Goal: Task Accomplishment & Management: Use online tool/utility

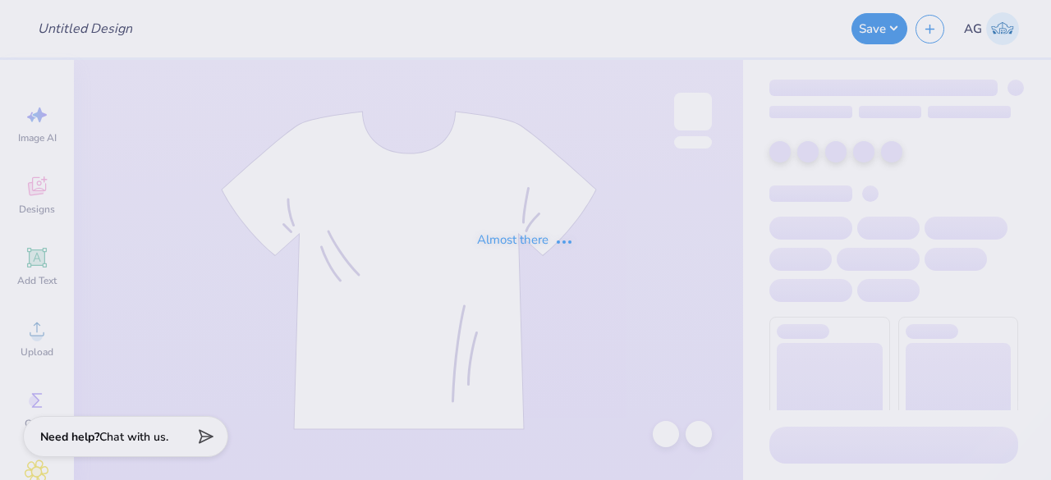
type input "Crewnecks for Sigma Tau Gamma"
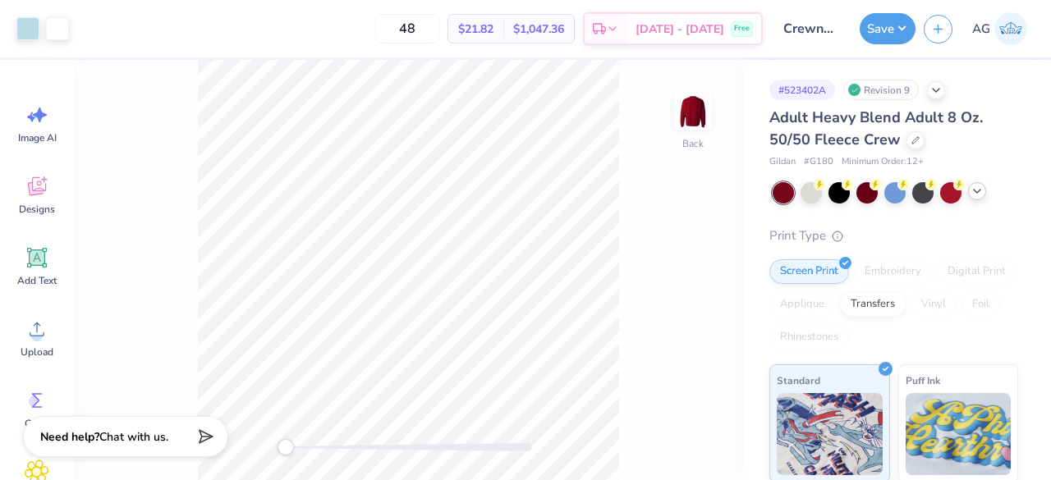
click at [982, 192] on icon at bounding box center [976, 191] width 13 height 13
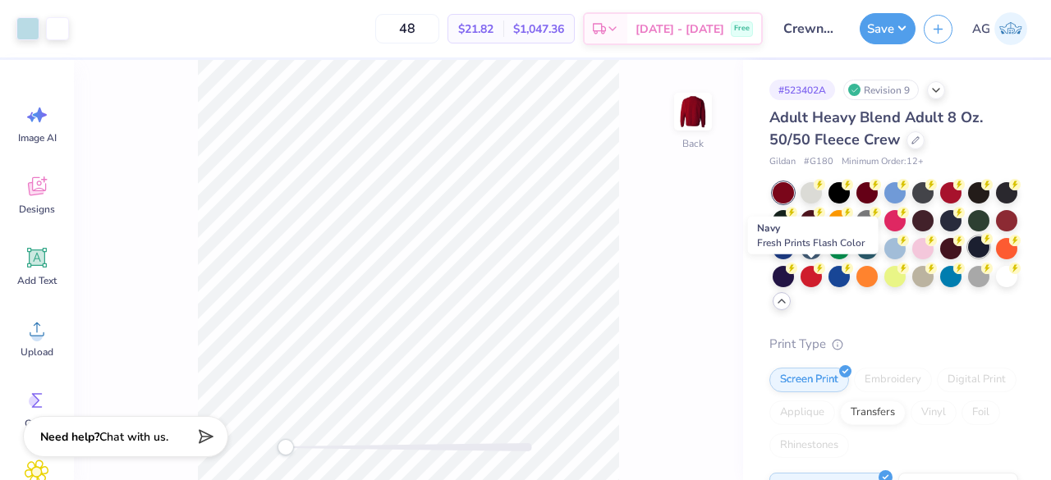
click at [968, 258] on div at bounding box center [978, 246] width 21 height 21
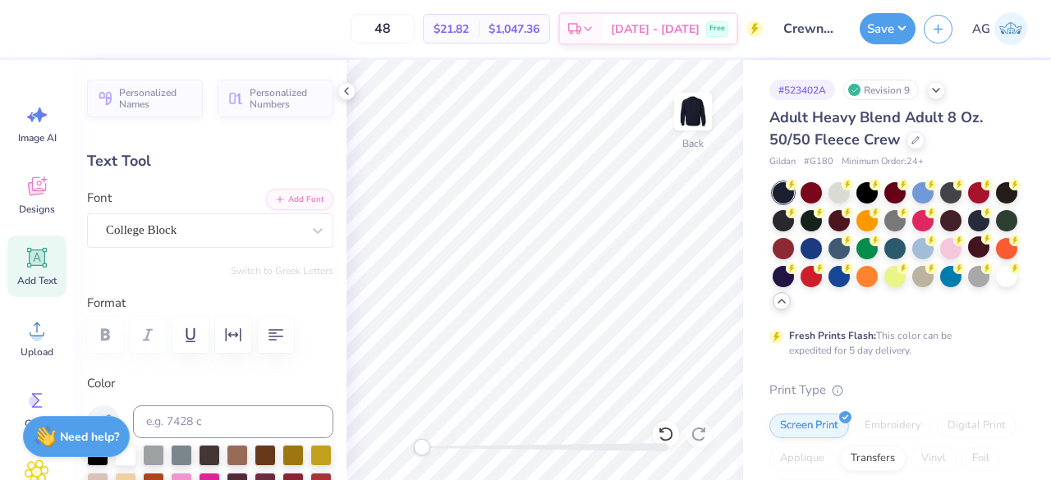
type textarea "[GEOGRAPHIC_DATA], [GEOGRAPHIC_DATA]"
click at [888, 16] on button "Save" at bounding box center [888, 26] width 56 height 31
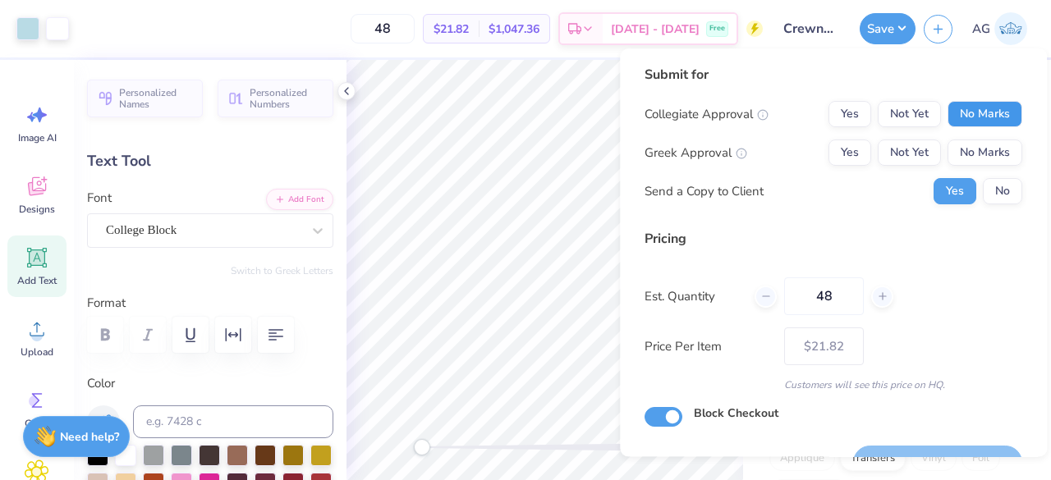
click at [976, 115] on button "No Marks" at bounding box center [984, 114] width 75 height 26
click at [839, 148] on button "Yes" at bounding box center [849, 153] width 43 height 26
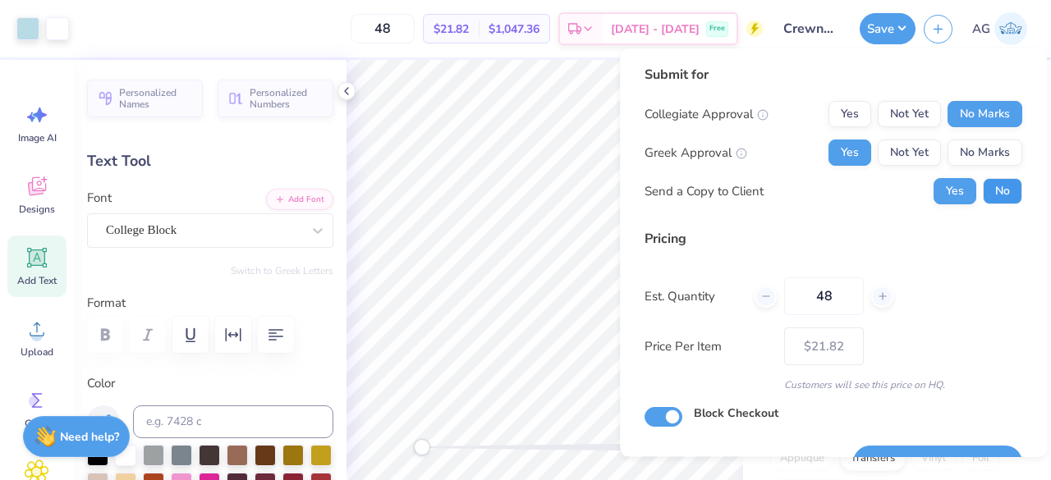
click at [987, 190] on button "No" at bounding box center [1002, 191] width 39 height 26
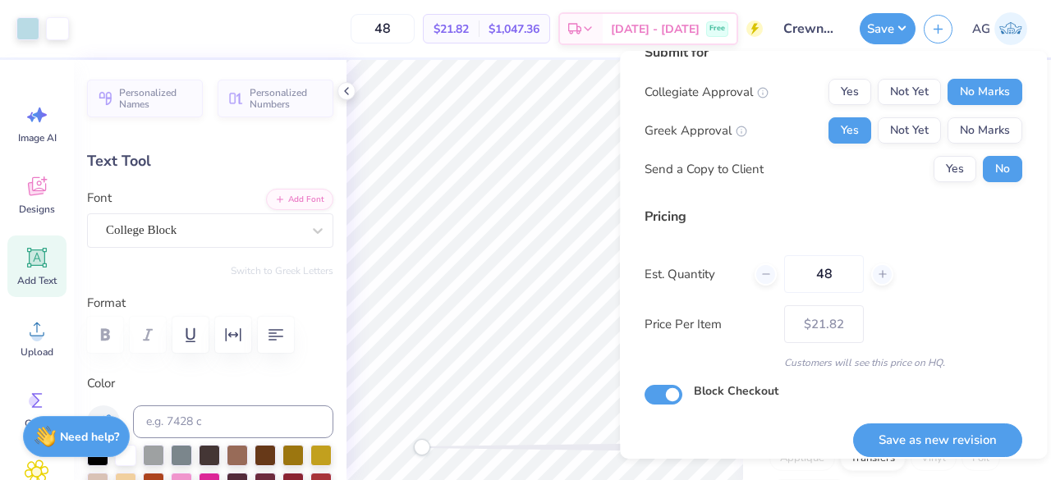
scroll to position [38, 0]
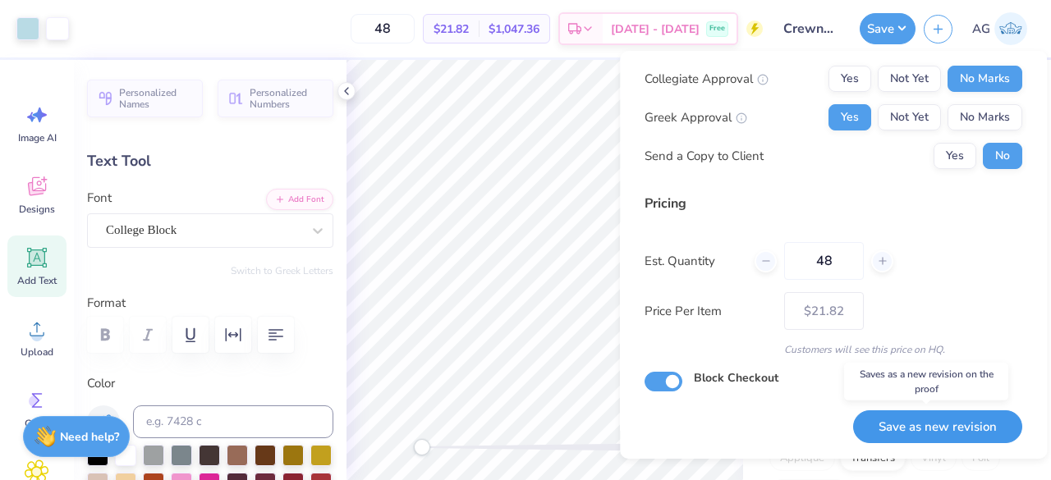
click at [887, 413] on button "Save as new revision" at bounding box center [937, 427] width 169 height 34
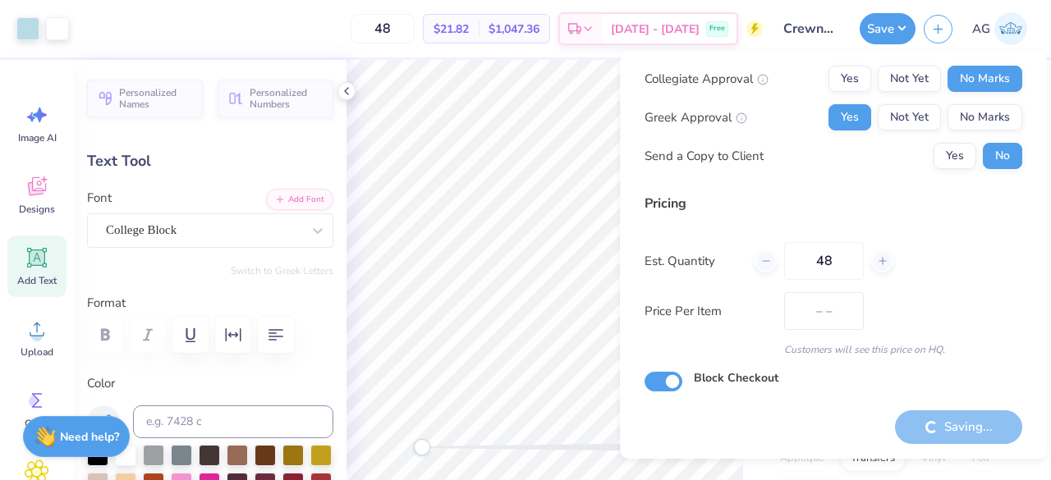
type input "$21.82"
click at [348, 86] on icon at bounding box center [346, 91] width 13 height 13
